Goal: Complete application form

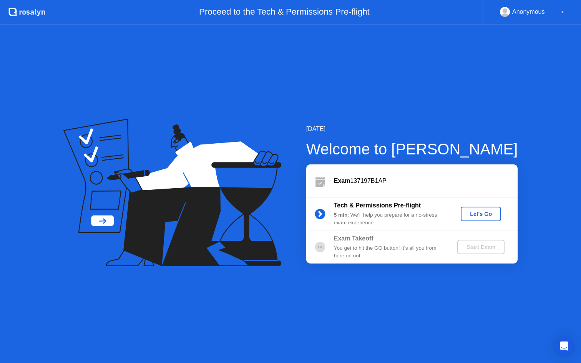
click at [468, 211] on div "Let's Go" at bounding box center [481, 214] width 34 height 6
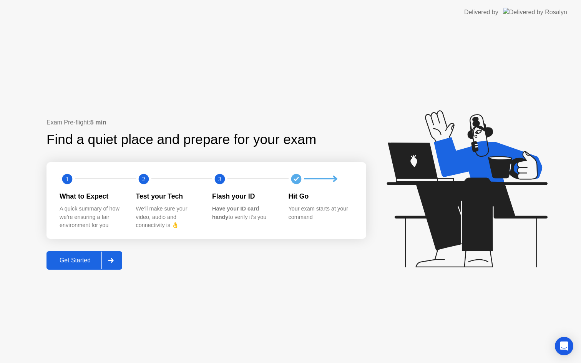
click at [71, 260] on div "Get Started" at bounding box center [75, 260] width 53 height 7
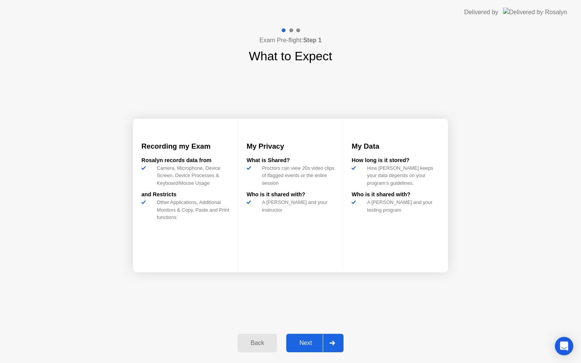
click at [308, 348] on button "Next" at bounding box center [314, 343] width 57 height 18
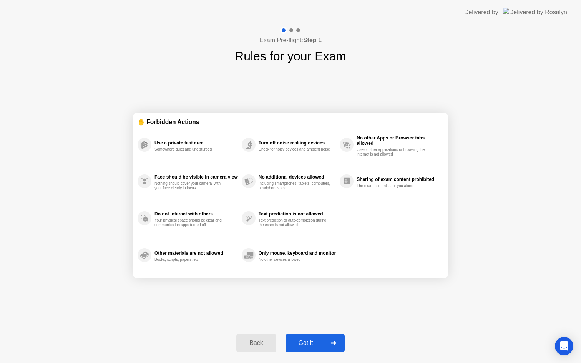
click at [310, 340] on div "Got it" at bounding box center [306, 343] width 36 height 7
select select "Available cameras"
select select "Available speakers"
select select "Available microphones"
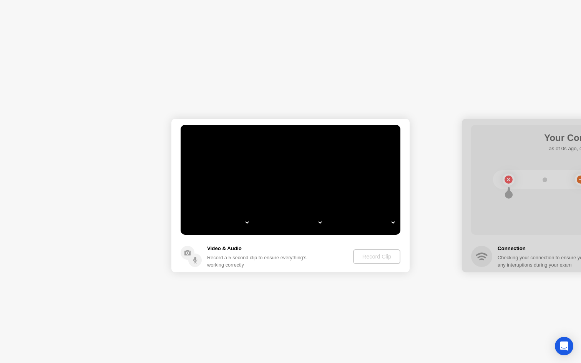
select select "**********"
select select "*******"
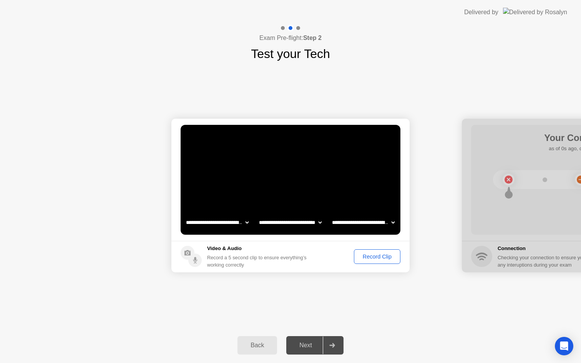
click at [377, 258] on div "Record Clip" at bounding box center [377, 257] width 41 height 6
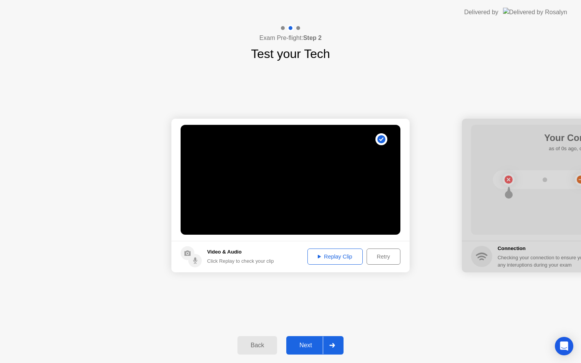
click at [316, 257] on div "Replay Clip" at bounding box center [335, 257] width 50 height 6
click at [308, 343] on div "Next" at bounding box center [306, 345] width 34 height 7
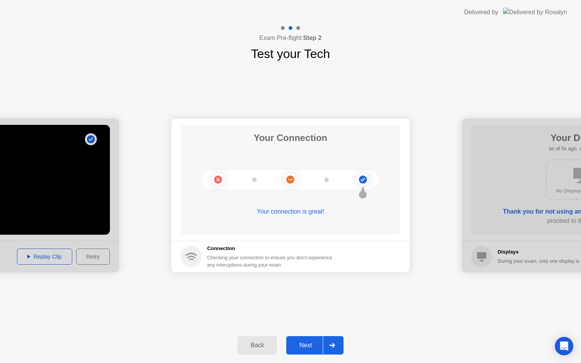
click at [308, 343] on div "Next" at bounding box center [306, 345] width 34 height 7
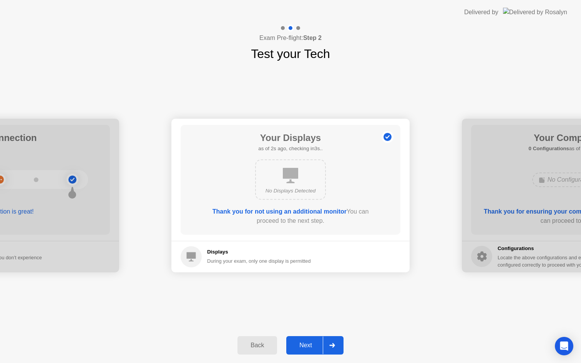
click at [306, 343] on div "Next" at bounding box center [306, 345] width 34 height 7
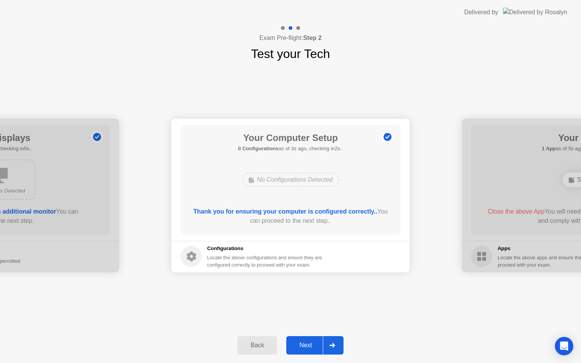
click at [306, 344] on div "Next" at bounding box center [306, 345] width 34 height 7
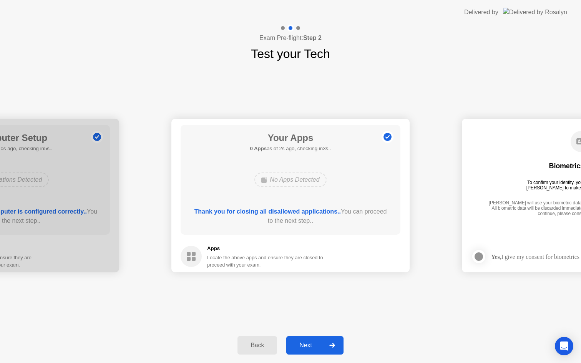
click at [310, 349] on div "Next" at bounding box center [306, 345] width 34 height 7
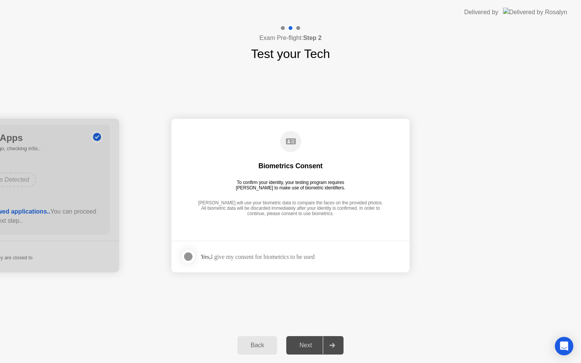
click at [309, 349] on div "Next" at bounding box center [306, 345] width 34 height 7
click at [211, 256] on strong "Yes," at bounding box center [206, 257] width 10 height 7
click at [187, 256] on div at bounding box center [188, 256] width 9 height 9
click at [313, 346] on div "Next" at bounding box center [306, 345] width 34 height 7
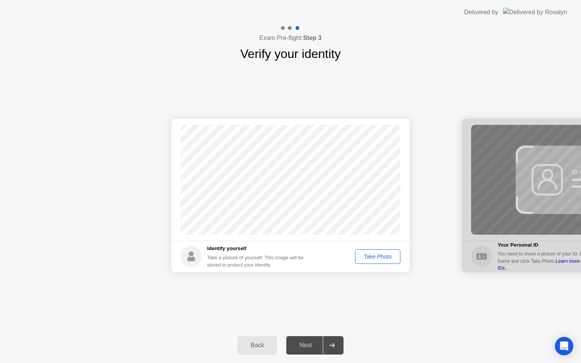
click at [380, 257] on div "Take Photo" at bounding box center [378, 257] width 40 height 6
click at [298, 346] on div "Next" at bounding box center [306, 345] width 34 height 7
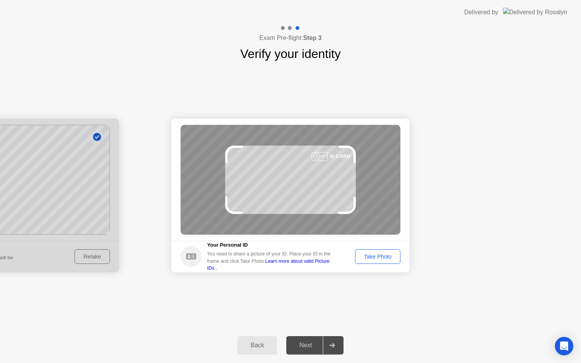
click at [385, 258] on div "Take Photo" at bounding box center [378, 257] width 40 height 6
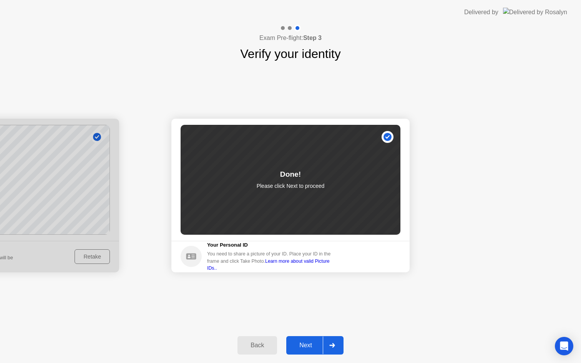
click at [300, 344] on div "Next" at bounding box center [306, 345] width 34 height 7
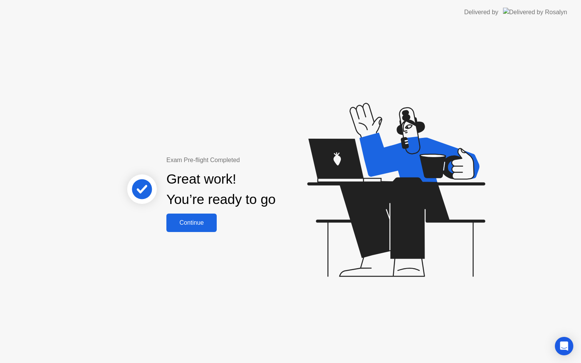
click at [197, 223] on div "Continue" at bounding box center [192, 223] width 46 height 7
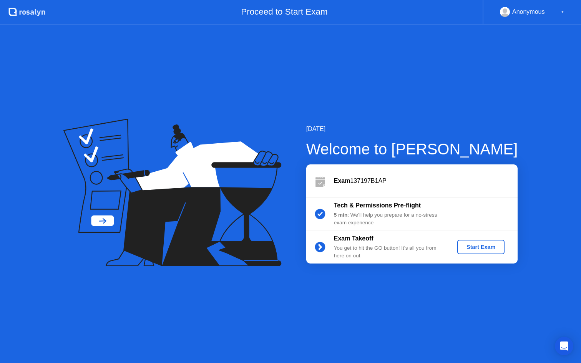
click at [491, 248] on div "Start Exam" at bounding box center [481, 247] width 41 height 6
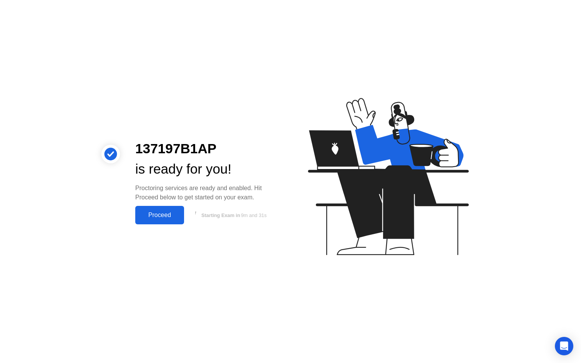
click at [167, 213] on div "Proceed" at bounding box center [160, 215] width 44 height 7
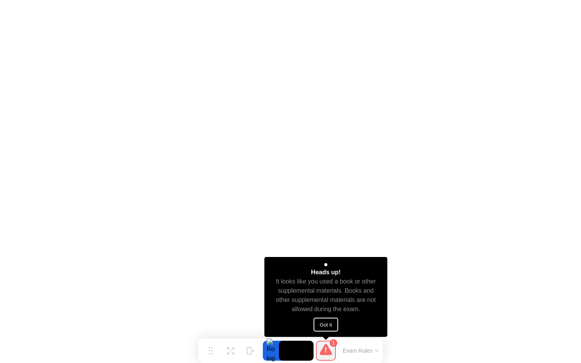
click at [336, 324] on button "Got it" at bounding box center [326, 325] width 25 height 14
